Goal: Information Seeking & Learning: Learn about a topic

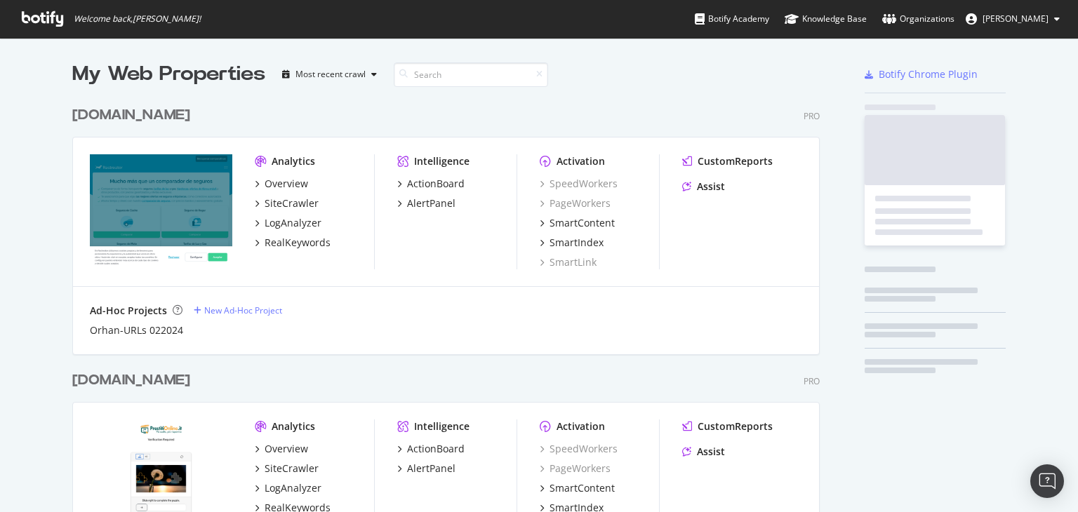
scroll to position [1405, 748]
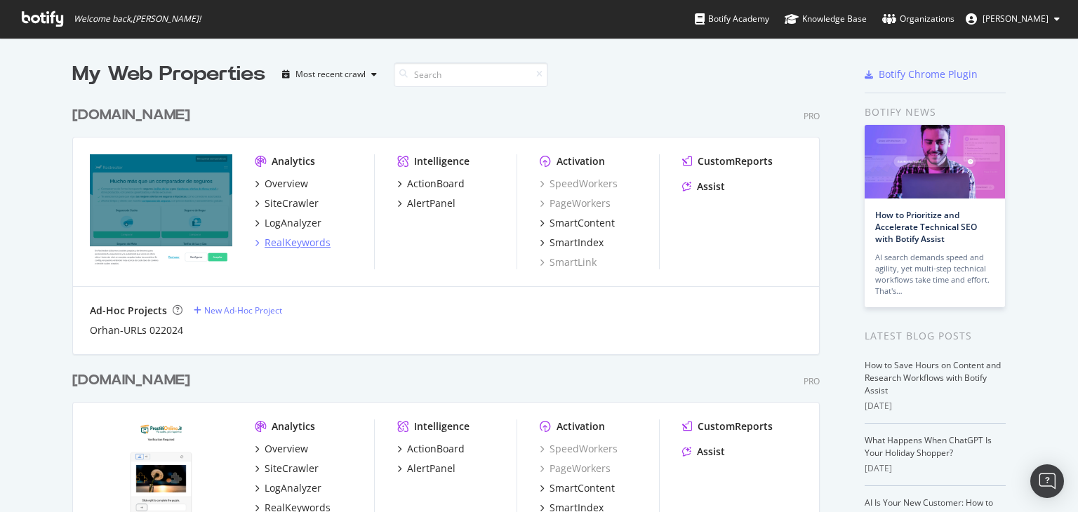
click at [288, 245] on div "RealKeywords" at bounding box center [298, 243] width 66 height 14
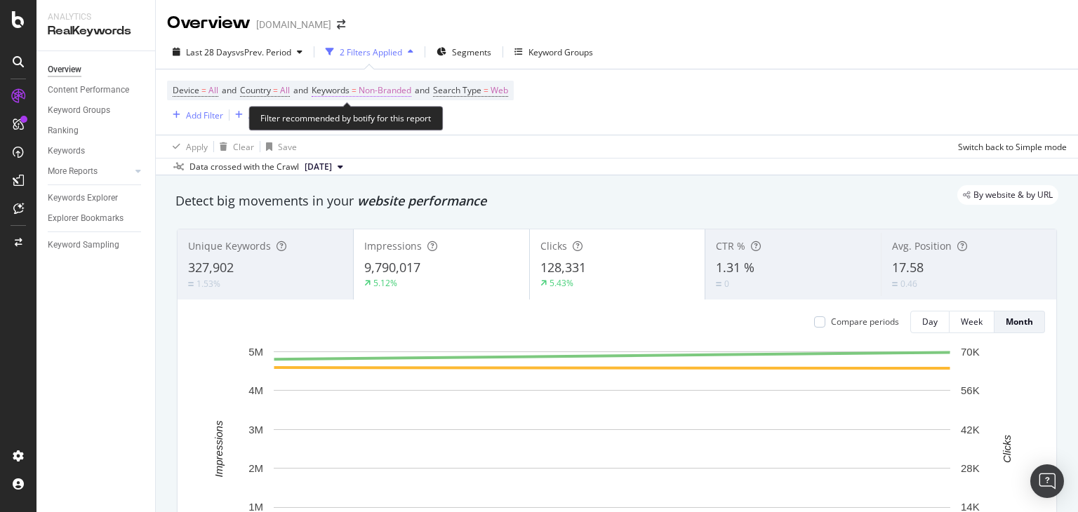
click at [397, 91] on span "Non-Branded" at bounding box center [385, 91] width 53 height 20
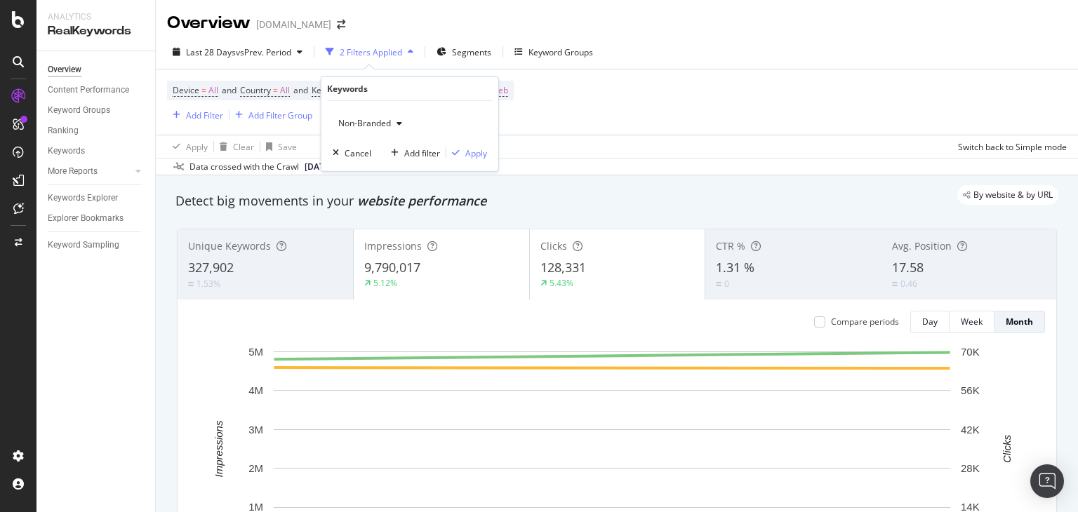
click at [391, 121] on div "button" at bounding box center [399, 123] width 17 height 8
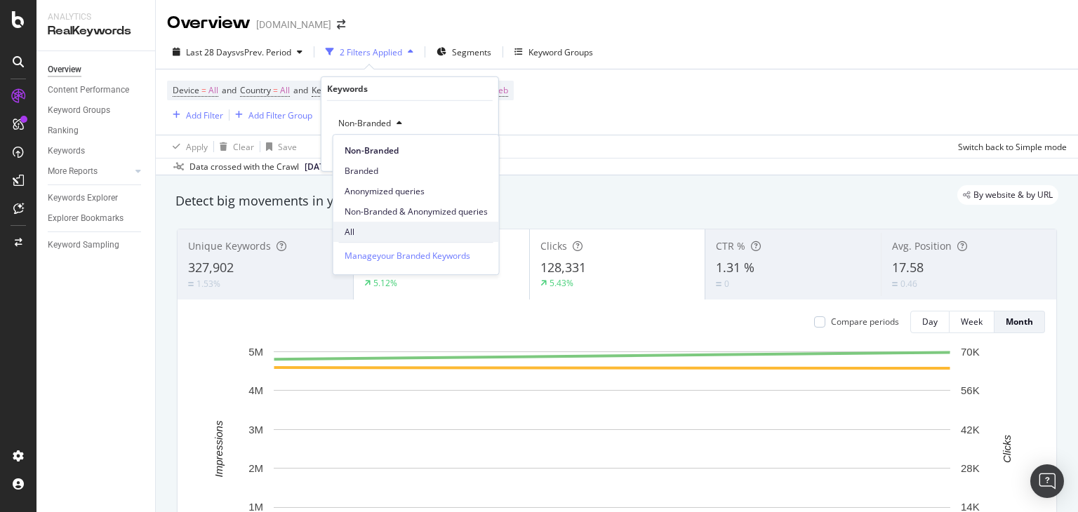
click at [357, 239] on div "All" at bounding box center [416, 232] width 166 height 20
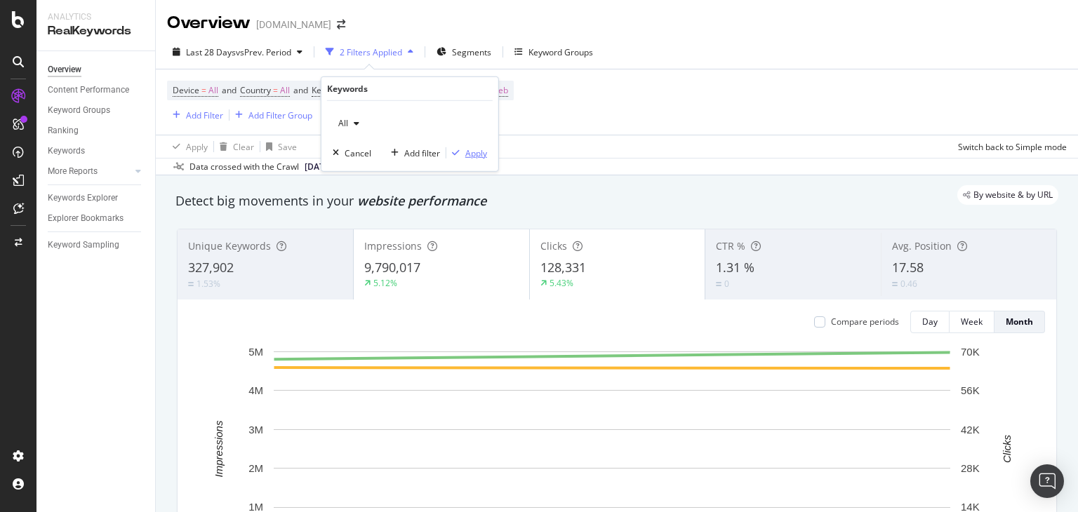
click at [478, 154] on div "Apply" at bounding box center [476, 153] width 22 height 12
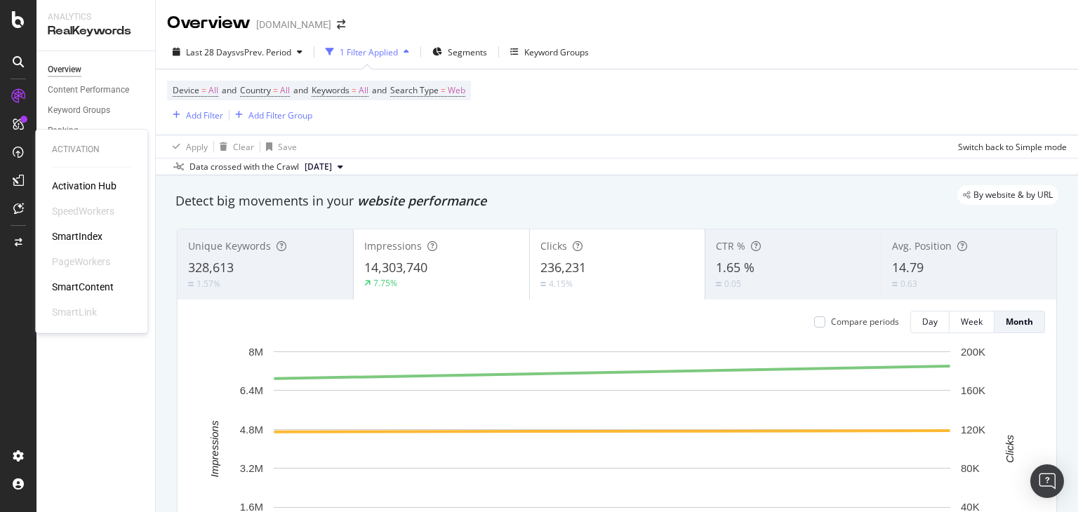
click at [81, 239] on div "SmartIndex" at bounding box center [77, 237] width 51 height 14
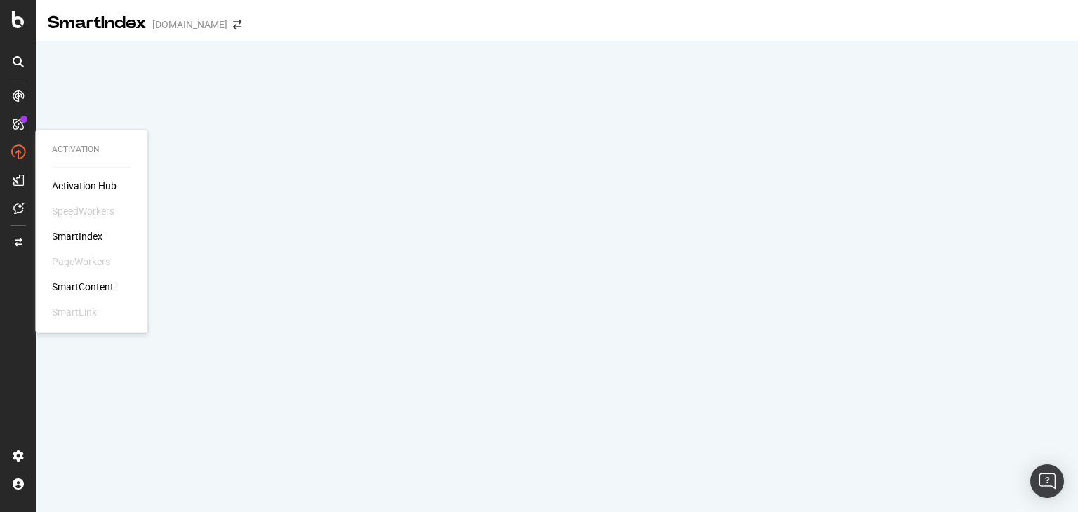
click at [112, 286] on div "SmartContent" at bounding box center [83, 287] width 62 height 14
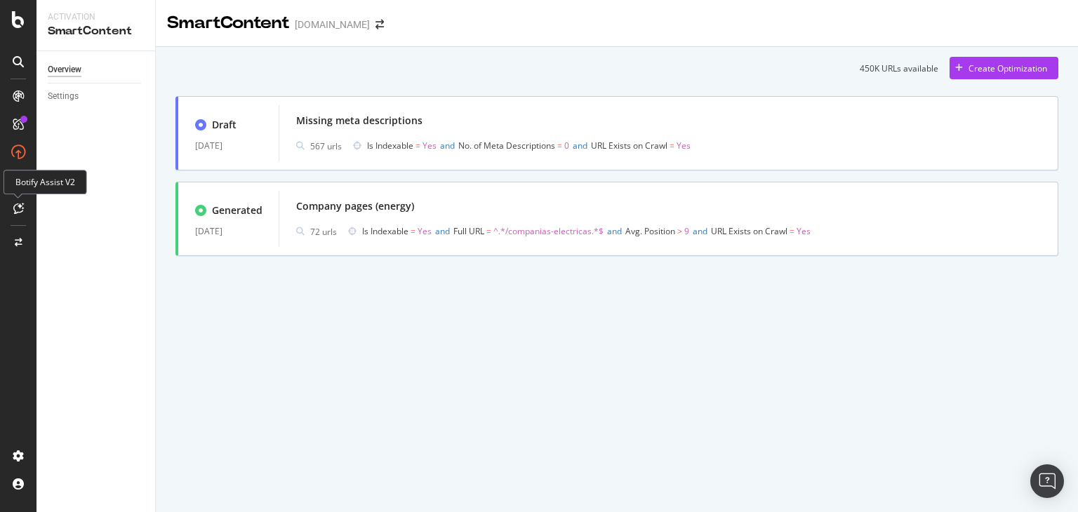
click at [20, 203] on icon at bounding box center [18, 208] width 11 height 11
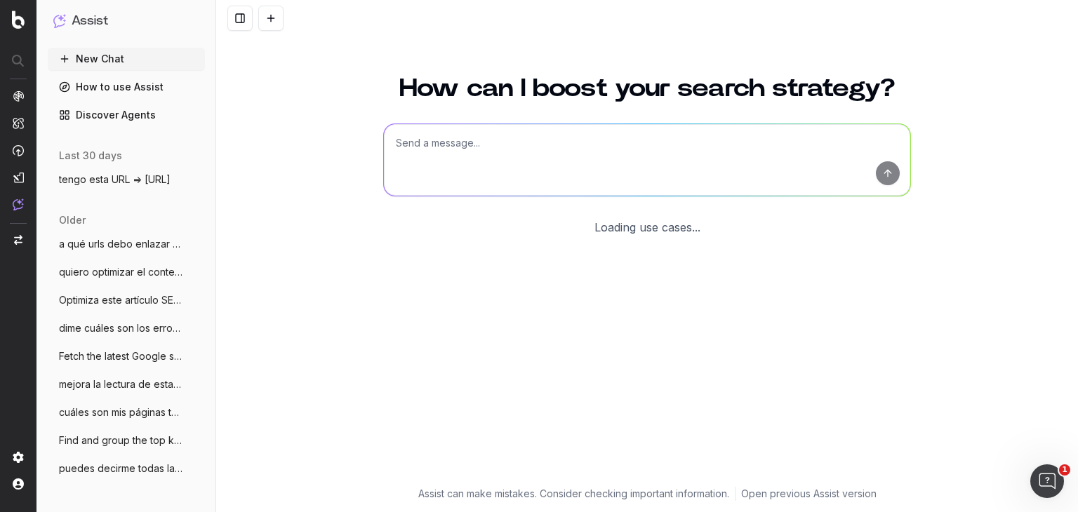
scroll to position [20, 0]
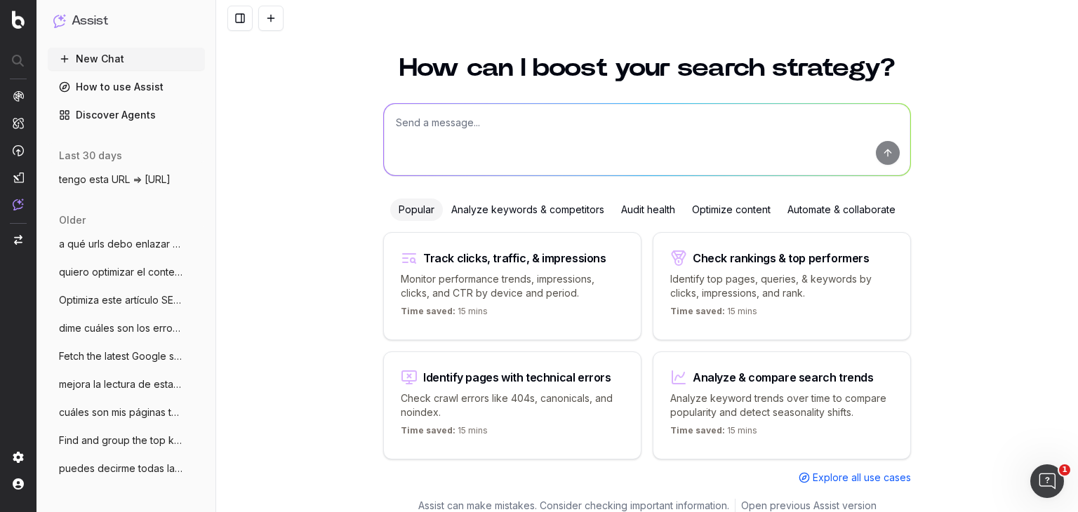
click at [421, 142] on textarea at bounding box center [647, 140] width 526 height 72
